Goal: Navigation & Orientation: Find specific page/section

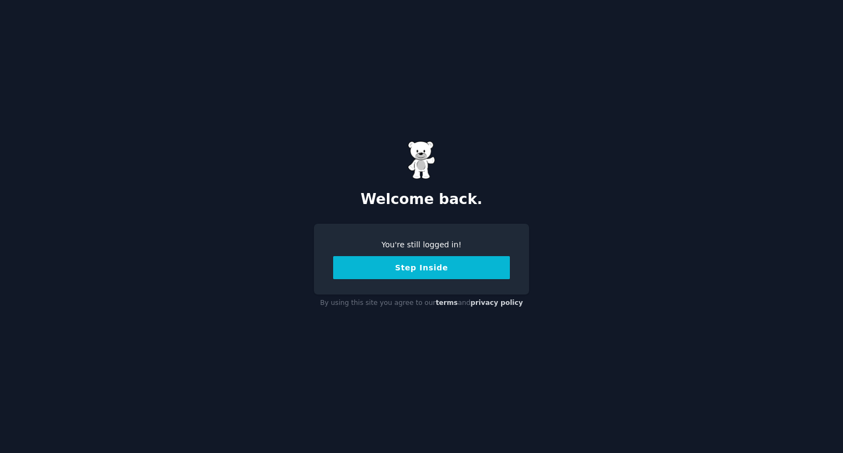
click at [469, 268] on button "Step Inside" at bounding box center [421, 267] width 177 height 23
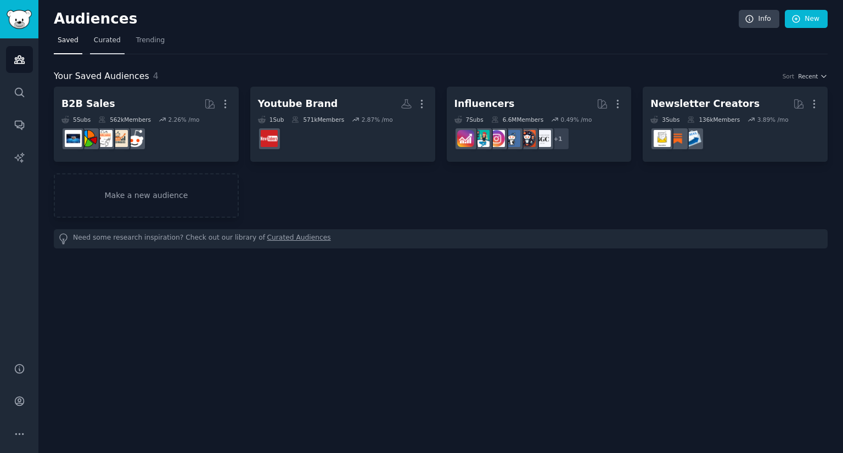
click at [106, 44] on span "Curated" at bounding box center [107, 41] width 27 height 10
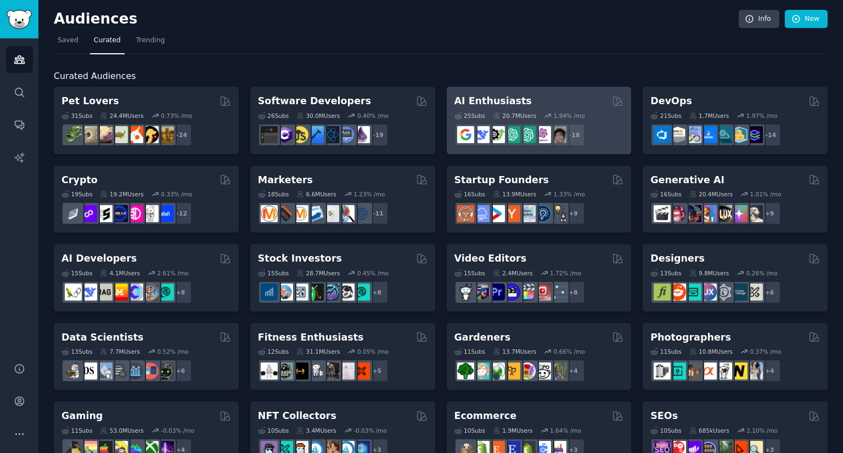
click at [549, 99] on div "AI Enthusiasts" at bounding box center [539, 101] width 170 height 14
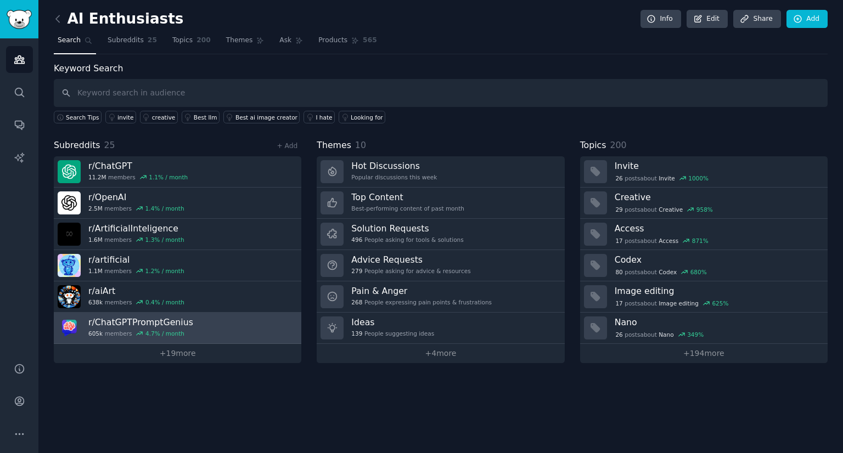
click at [178, 319] on h3 "r/ ChatGPTPromptGenius" at bounding box center [140, 323] width 105 height 12
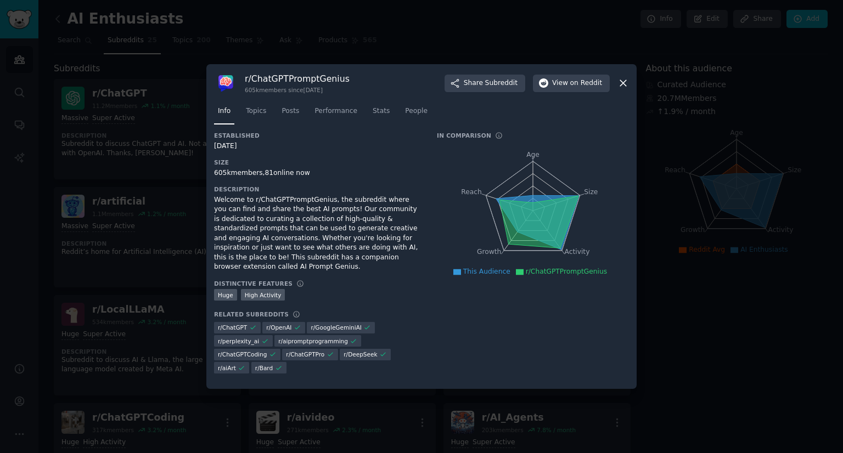
click at [626, 89] on icon at bounding box center [623, 83] width 12 height 12
